Goal: Task Accomplishment & Management: Manage account settings

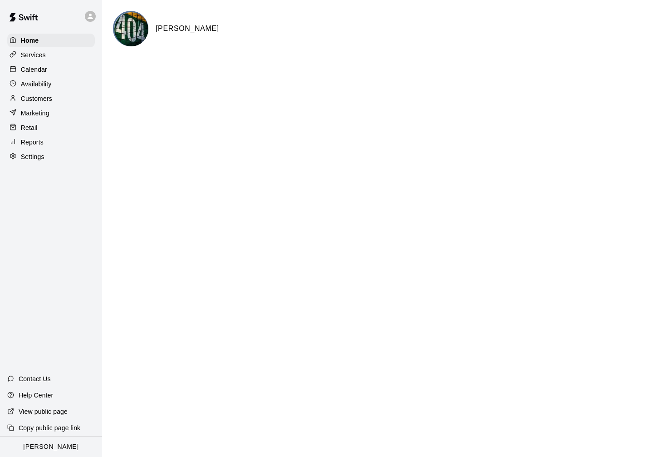
click at [36, 68] on p "Calendar" at bounding box center [34, 69] width 26 height 9
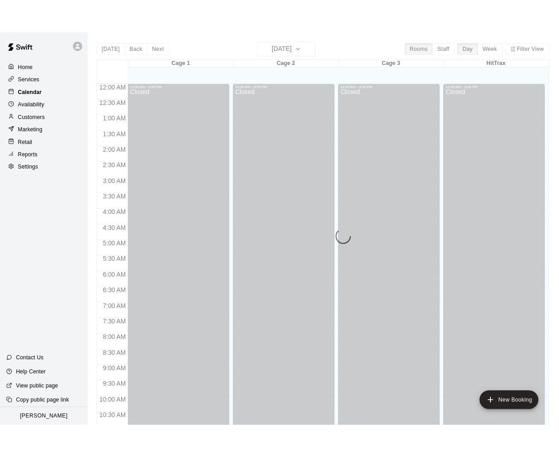
scroll to position [421, 0]
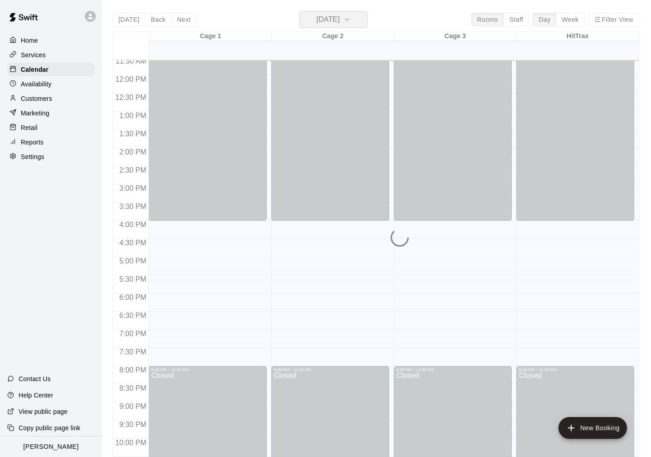
click at [315, 27] on button "[DATE]" at bounding box center [334, 19] width 68 height 17
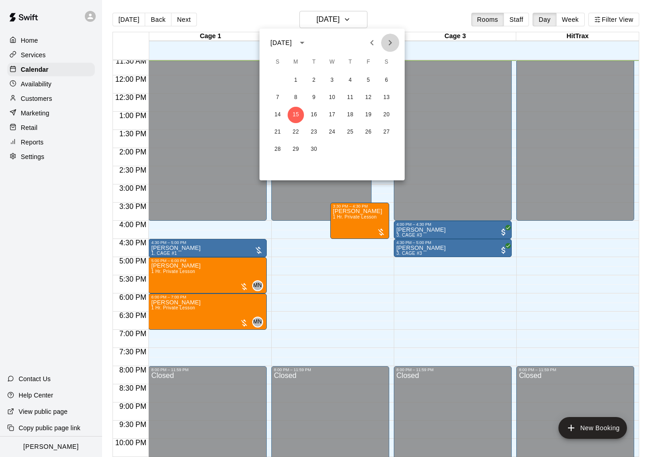
click at [388, 40] on icon "Next month" at bounding box center [390, 42] width 11 height 11
click at [390, 40] on icon "Next month" at bounding box center [390, 42] width 3 height 5
click at [377, 41] on icon "Previous month" at bounding box center [372, 42] width 11 height 11
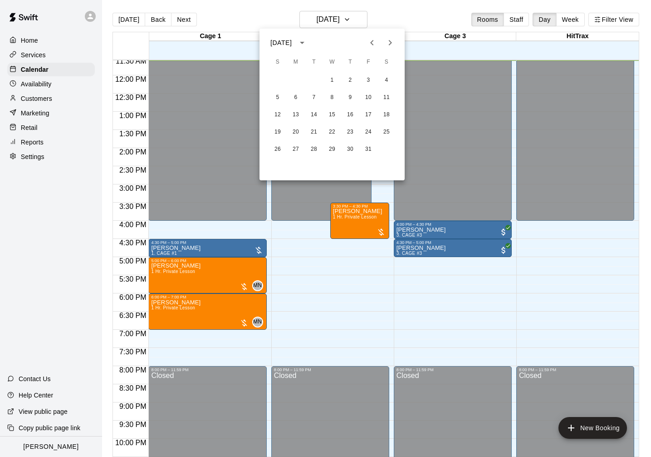
click at [377, 41] on icon "Previous month" at bounding box center [372, 42] width 11 height 11
click at [393, 42] on icon "Next month" at bounding box center [390, 42] width 11 height 11
click at [276, 98] on button "2" at bounding box center [278, 97] width 16 height 16
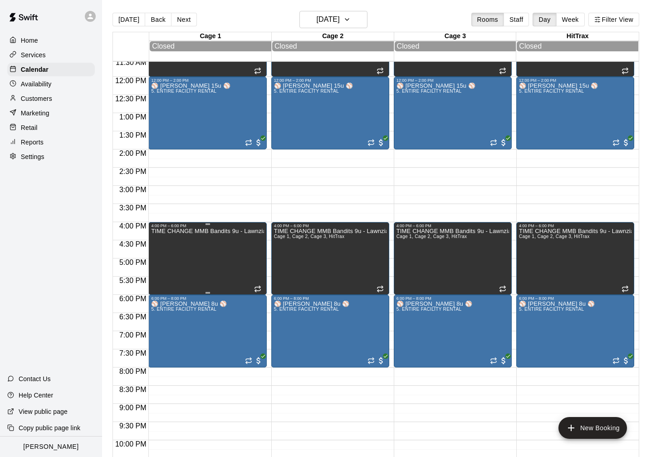
click at [203, 244] on div "TIME CHANGE MMB Bandits 9u - Lawnziak" at bounding box center [207, 456] width 113 height 457
click at [160, 258] on icon "delete" at bounding box center [161, 260] width 6 height 8
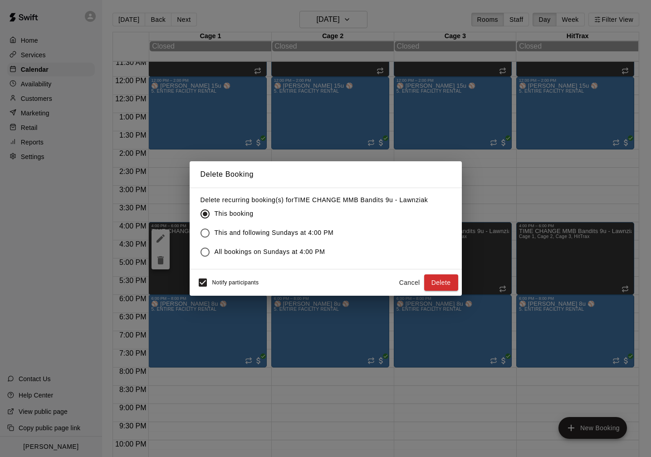
click at [224, 247] on span "All bookings on Sundays at 4:00 PM" at bounding box center [270, 252] width 111 height 10
click at [445, 278] on button "Delete" at bounding box center [441, 282] width 34 height 17
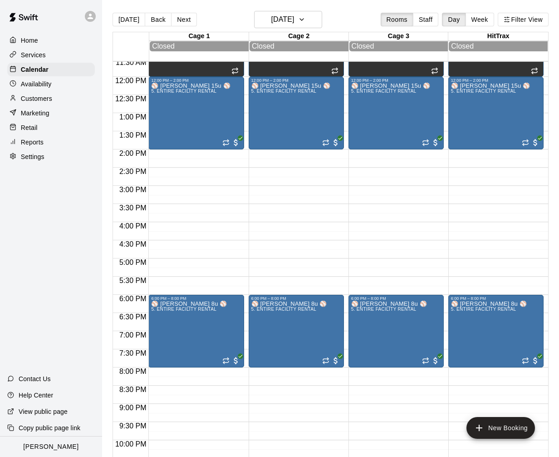
click at [28, 38] on p "Home" at bounding box center [29, 40] width 17 height 9
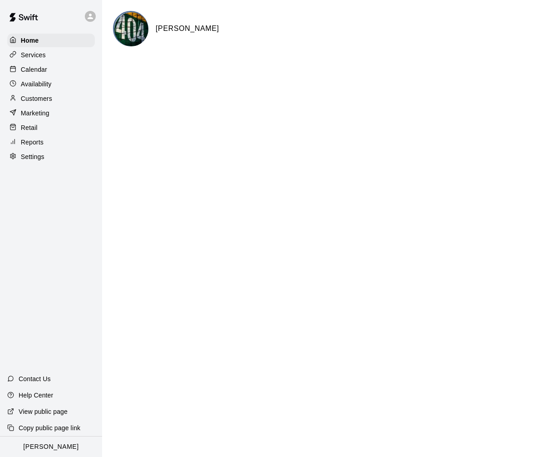
click at [95, 22] on div at bounding box center [92, 16] width 19 height 18
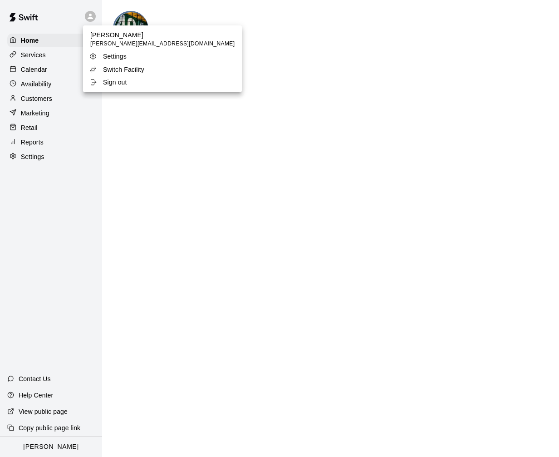
click at [110, 65] on p "Switch Facility" at bounding box center [123, 69] width 41 height 9
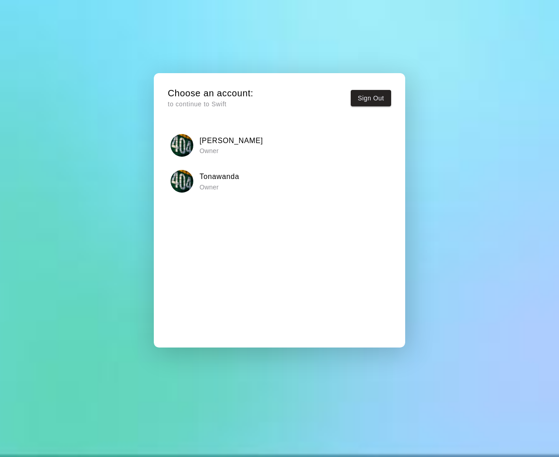
click at [223, 176] on h6 "Tonawanda" at bounding box center [220, 177] width 40 height 12
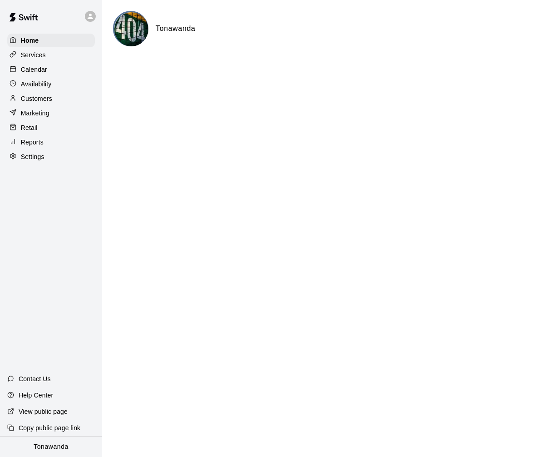
click at [43, 67] on p "Calendar" at bounding box center [34, 69] width 26 height 9
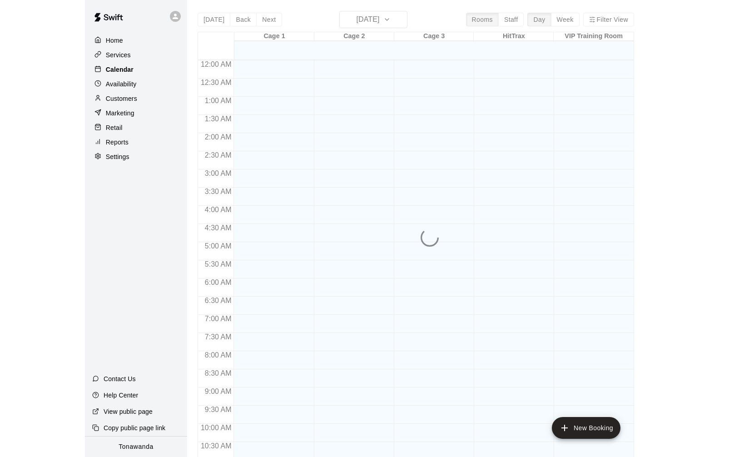
scroll to position [434, 0]
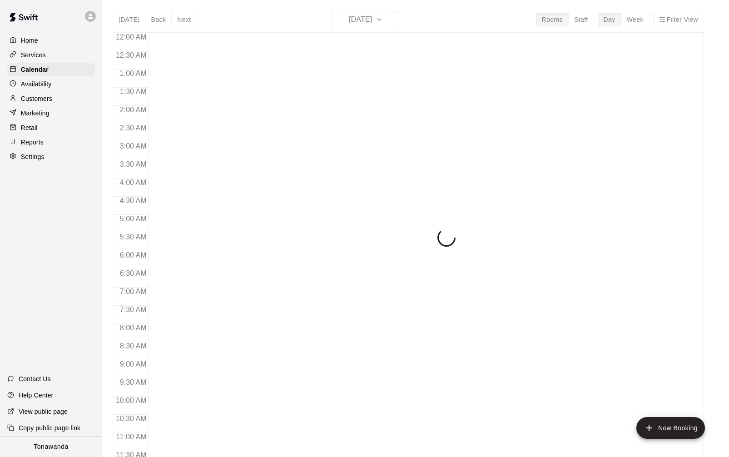
scroll to position [438, 0]
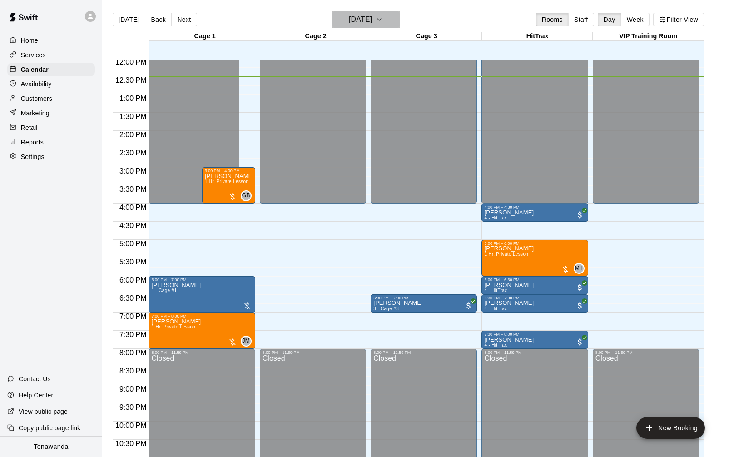
click at [368, 22] on h6 "[DATE]" at bounding box center [360, 19] width 23 height 13
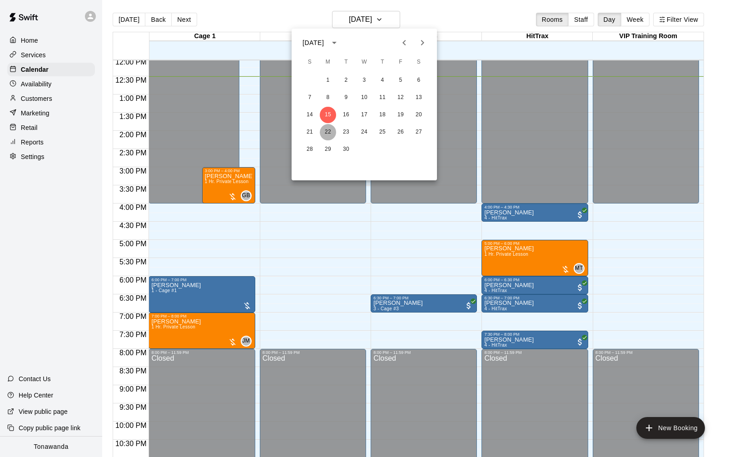
click at [326, 131] on button "22" at bounding box center [328, 132] width 16 height 16
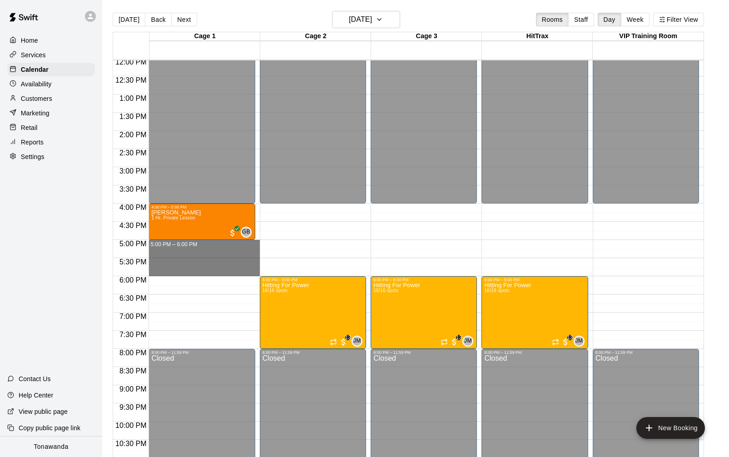
drag, startPoint x: 215, startPoint y: 243, endPoint x: 356, endPoint y: 271, distance: 143.9
click at [356, 271] on div "12:00 AM 12:30 AM 1:00 AM 1:30 AM 2:00 AM 2:30 AM 3:00 AM 3:30 AM 4:00 AM 4:30 …" at bounding box center [408, 263] width 590 height 408
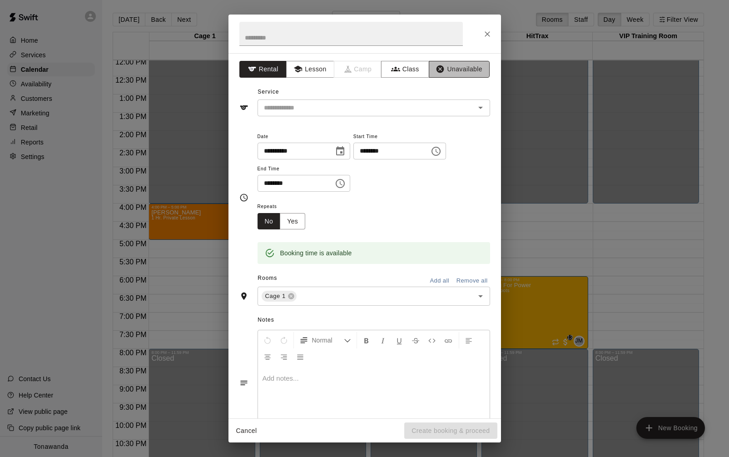
click at [456, 66] on button "Unavailable" at bounding box center [459, 69] width 61 height 17
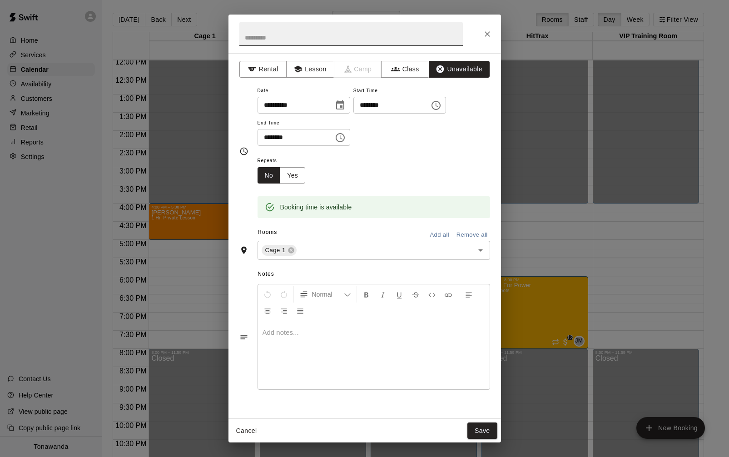
click at [298, 40] on input "text" at bounding box center [350, 34] width 223 height 24
type input "***"
click at [486, 32] on icon "Close" at bounding box center [486, 33] width 5 height 5
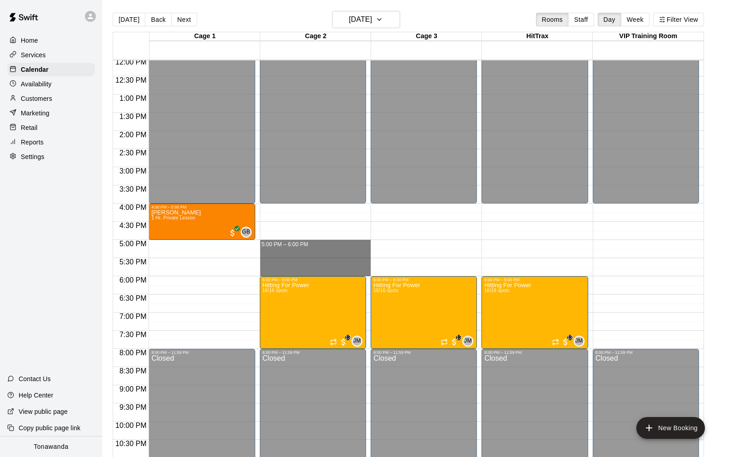
drag, startPoint x: 270, startPoint y: 242, endPoint x: 314, endPoint y: 271, distance: 52.8
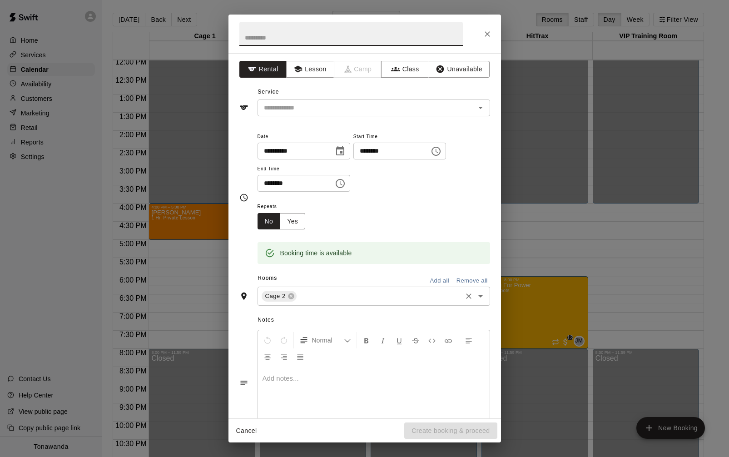
click at [319, 300] on input "text" at bounding box center [379, 296] width 163 height 11
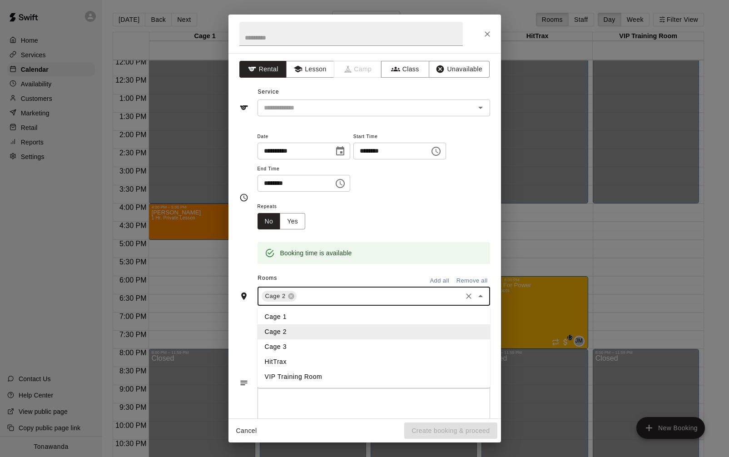
drag, startPoint x: 281, startPoint y: 346, endPoint x: 319, endPoint y: 305, distance: 55.9
click at [281, 346] on li "Cage 3" at bounding box center [373, 346] width 232 height 15
click at [349, 288] on div "Cage 2 Cage 3 ​" at bounding box center [373, 295] width 232 height 19
drag, startPoint x: 324, startPoint y: 360, endPoint x: 333, endPoint y: 324, distance: 37.3
click at [324, 360] on li "HitTrax" at bounding box center [373, 361] width 232 height 15
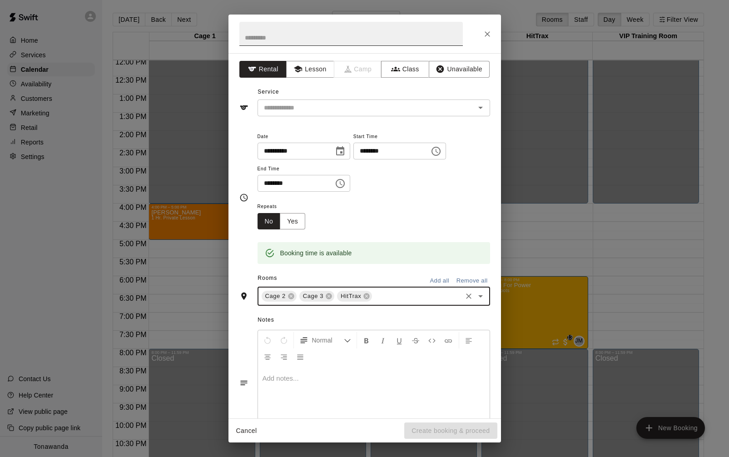
drag, startPoint x: 465, startPoint y: 67, endPoint x: 357, endPoint y: 41, distance: 110.7
click at [464, 67] on button "Unavailable" at bounding box center [459, 69] width 61 height 17
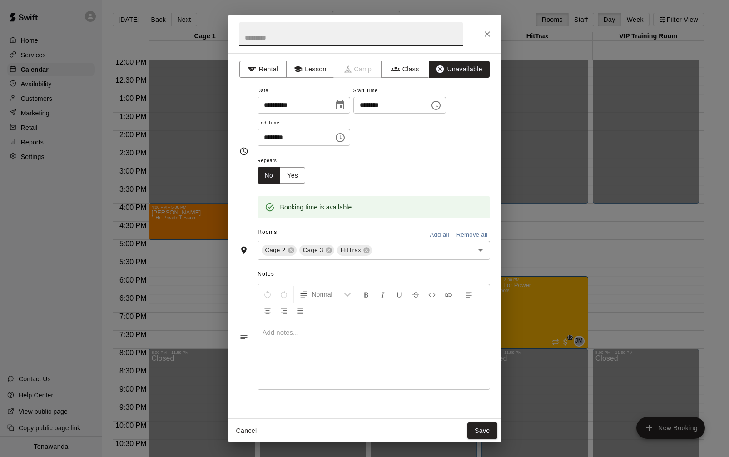
click at [335, 40] on input "text" at bounding box center [350, 34] width 223 height 24
type input "**********"
click at [482, 429] on button "Save" at bounding box center [482, 430] width 30 height 17
